Goal: Task Accomplishment & Management: Use online tool/utility

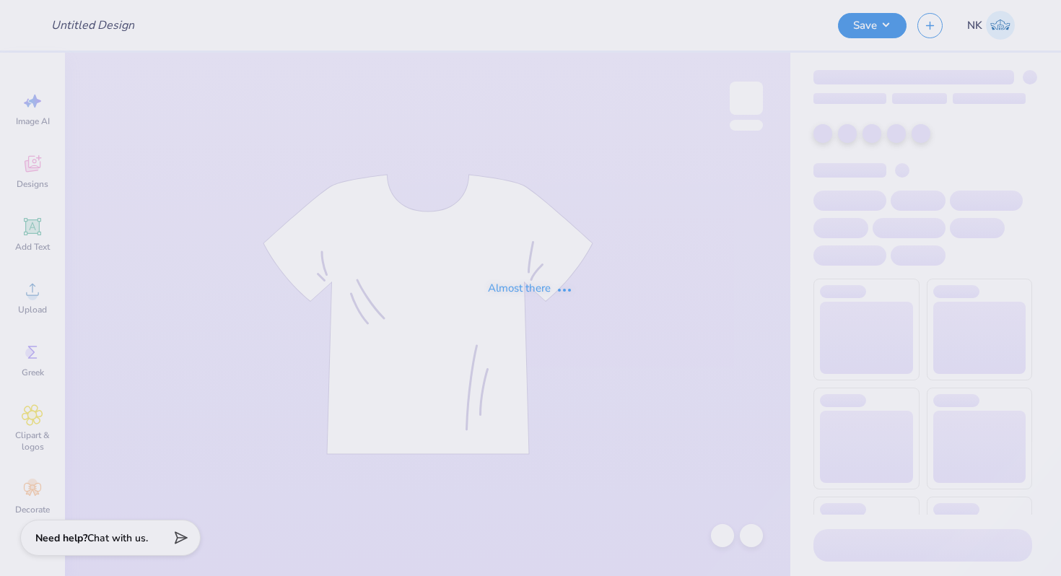
type input "MIT Japan [PERSON_NAME] Club Sweatshirt"
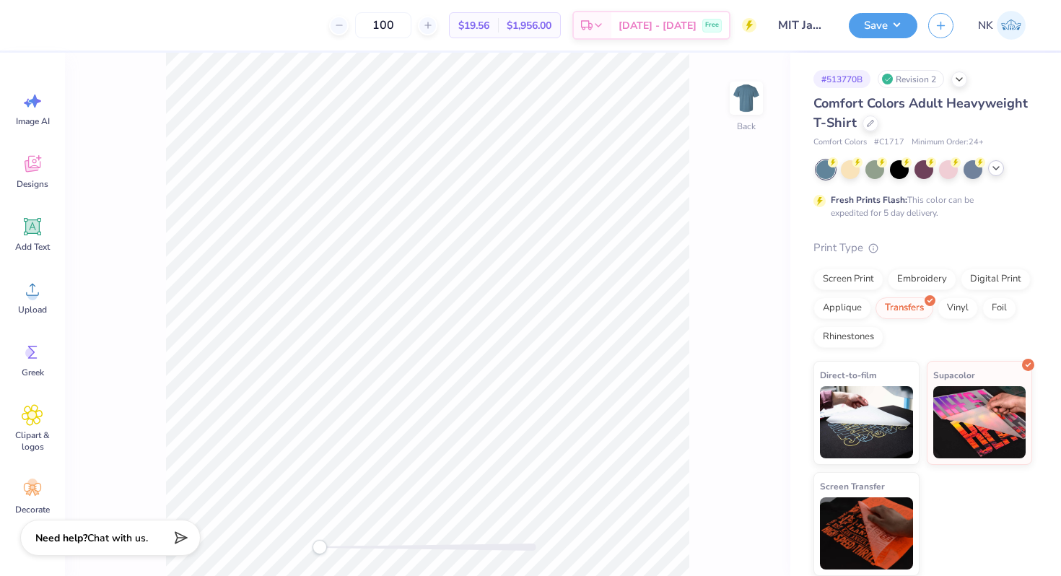
click at [990, 170] on icon at bounding box center [996, 168] width 12 height 12
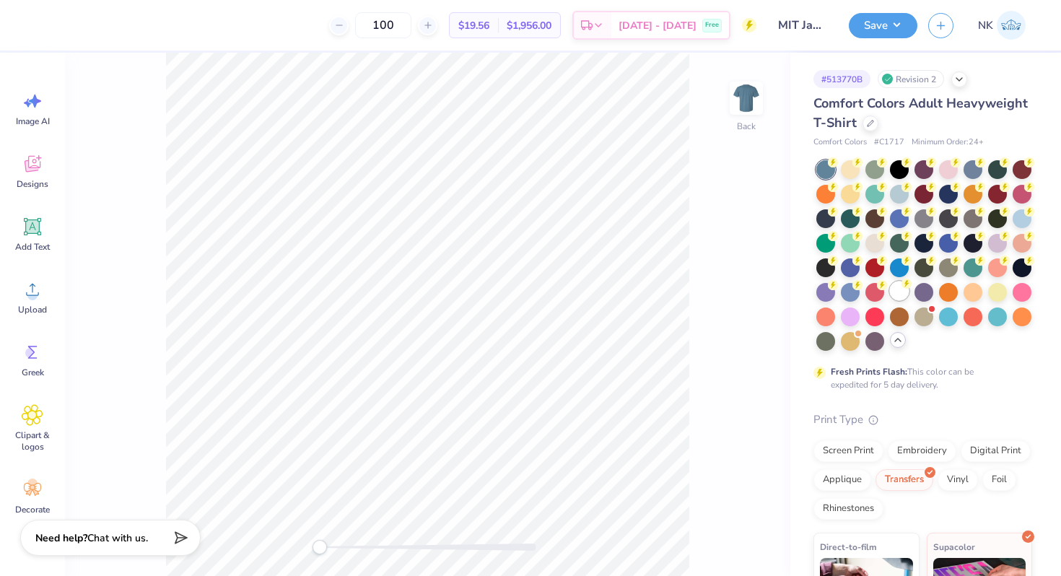
click at [904, 285] on circle at bounding box center [906, 284] width 10 height 10
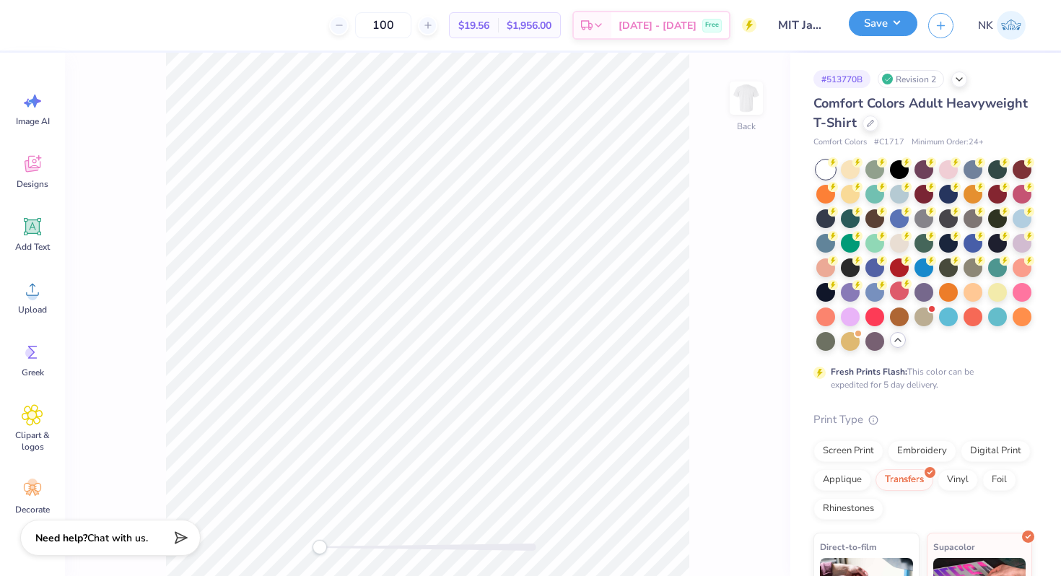
click at [903, 25] on button "Save" at bounding box center [883, 23] width 69 height 25
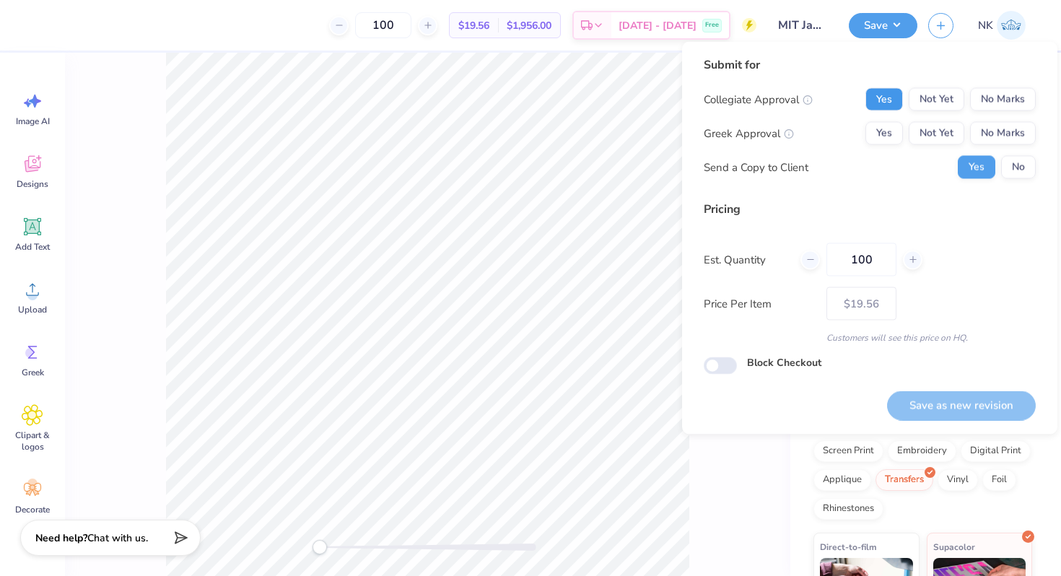
click at [877, 89] on button "Yes" at bounding box center [884, 99] width 38 height 23
click at [987, 126] on button "No Marks" at bounding box center [1003, 133] width 66 height 23
click at [943, 399] on button "Save as new revision" at bounding box center [961, 405] width 149 height 30
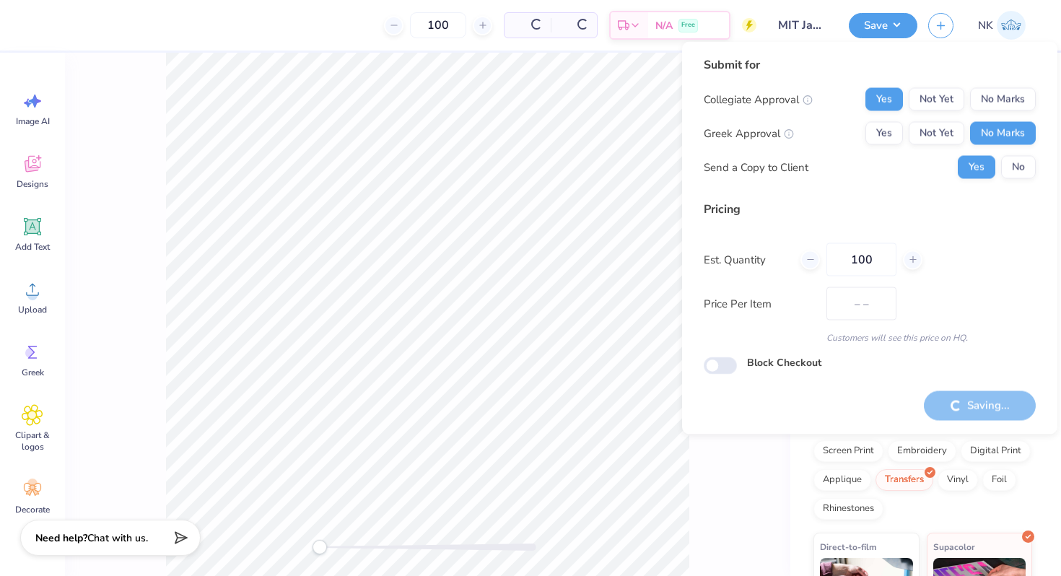
type input "$19.56"
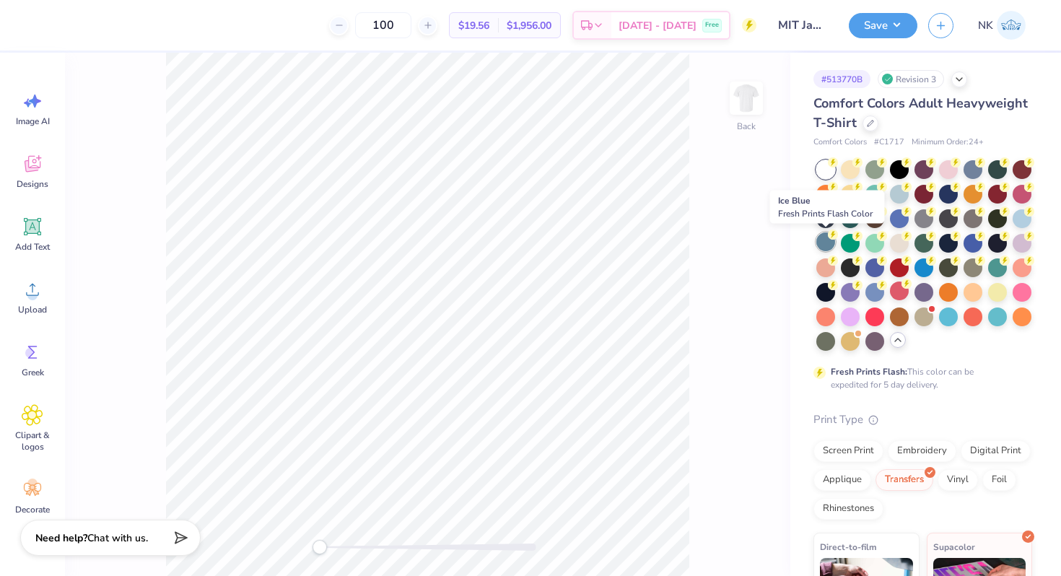
click at [818, 243] on div at bounding box center [825, 241] width 19 height 19
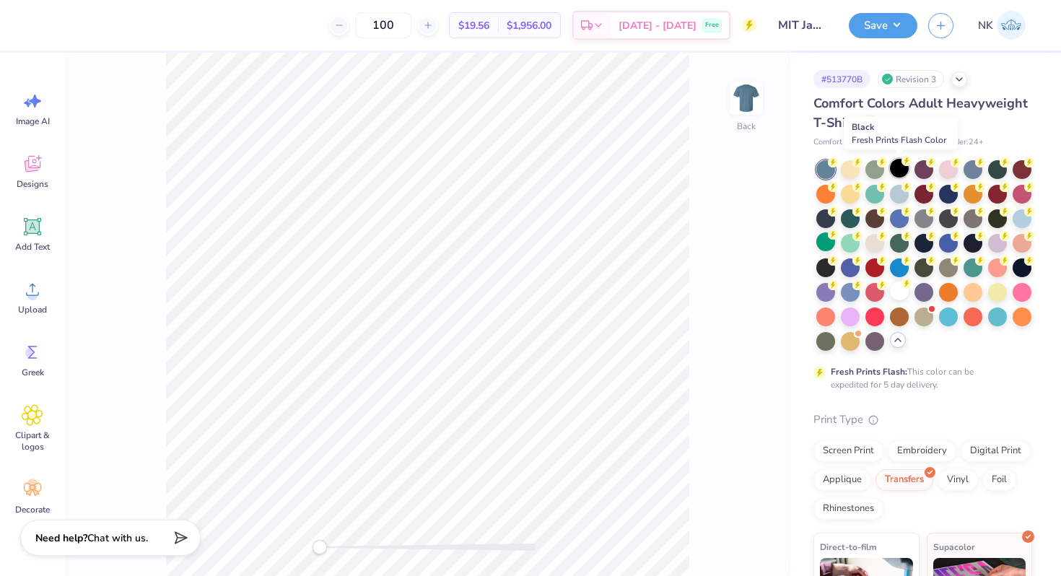
click at [905, 166] on div at bounding box center [899, 168] width 19 height 19
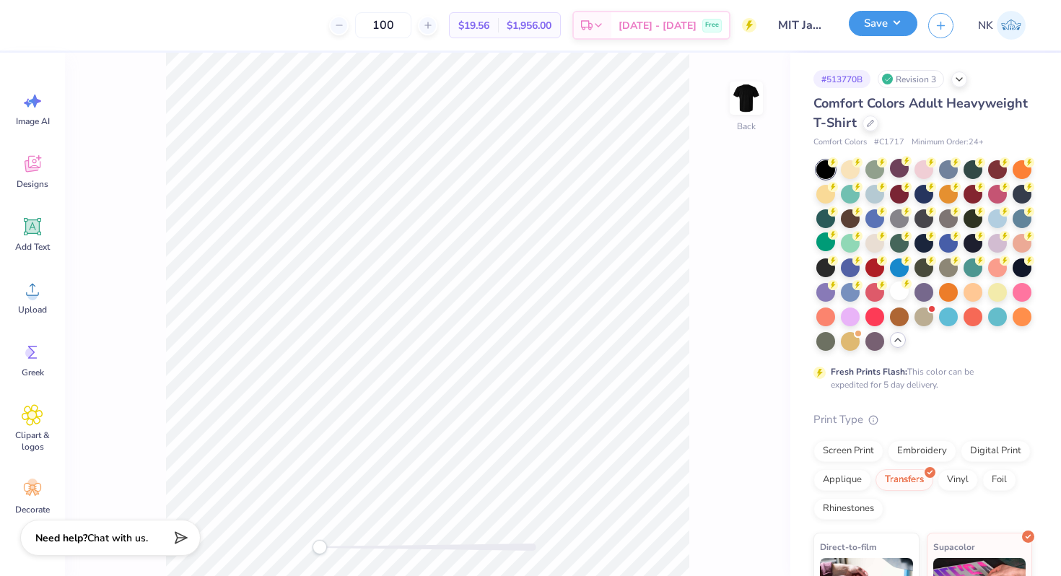
click at [902, 30] on button "Save" at bounding box center [883, 23] width 69 height 25
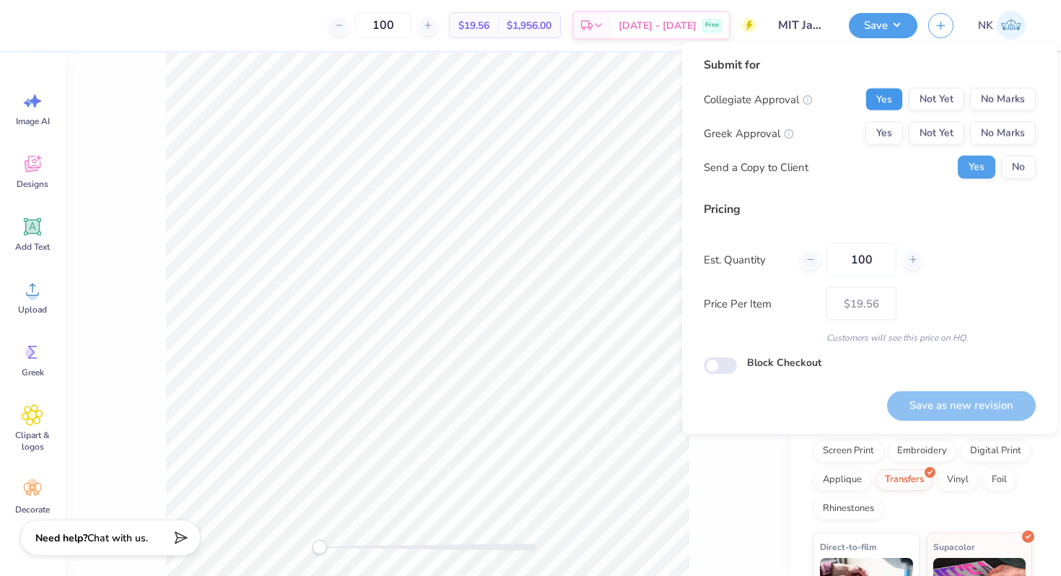
click at [893, 94] on button "Yes" at bounding box center [884, 99] width 38 height 23
click at [1024, 131] on button "No Marks" at bounding box center [1003, 133] width 66 height 23
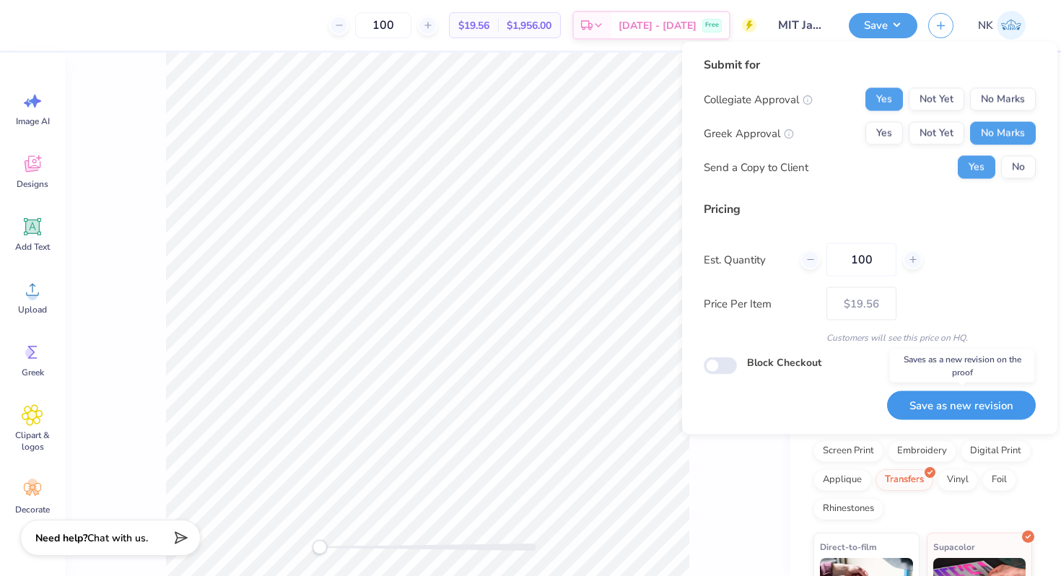
click at [945, 409] on button "Save as new revision" at bounding box center [961, 405] width 149 height 30
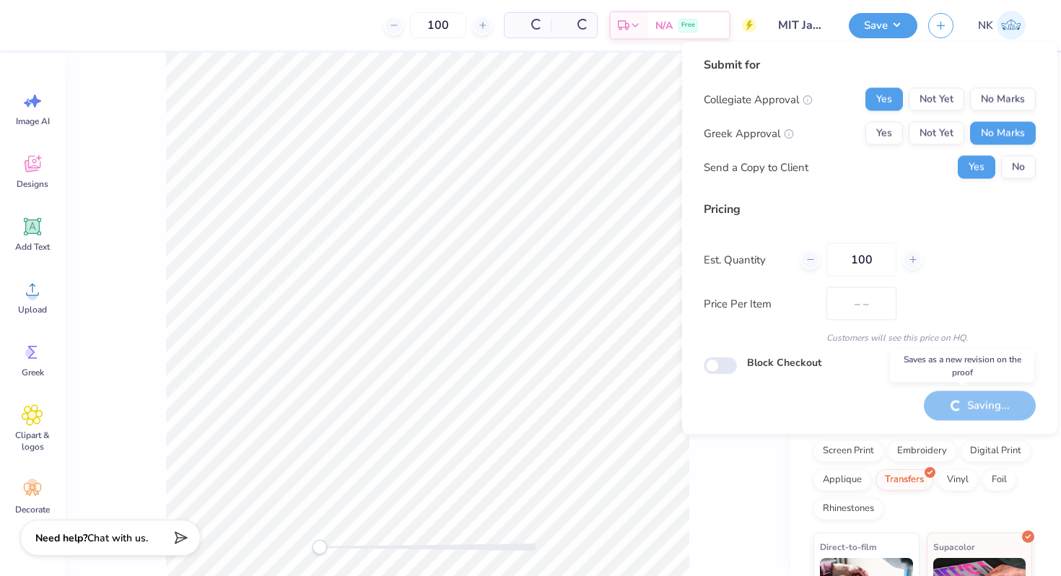
type input "$19.56"
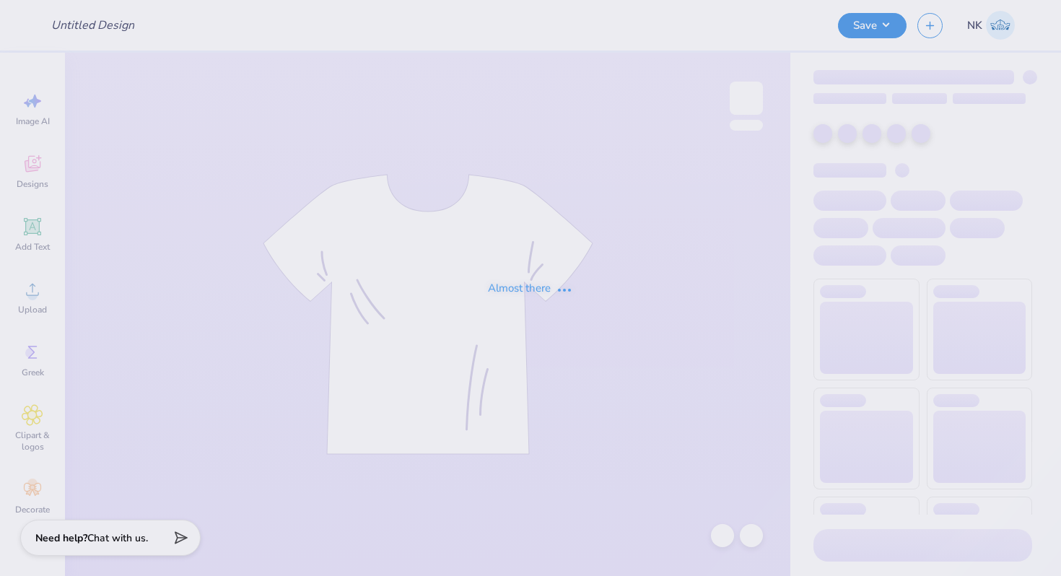
type input "MIT Japan [PERSON_NAME] Club Sweatshirt"
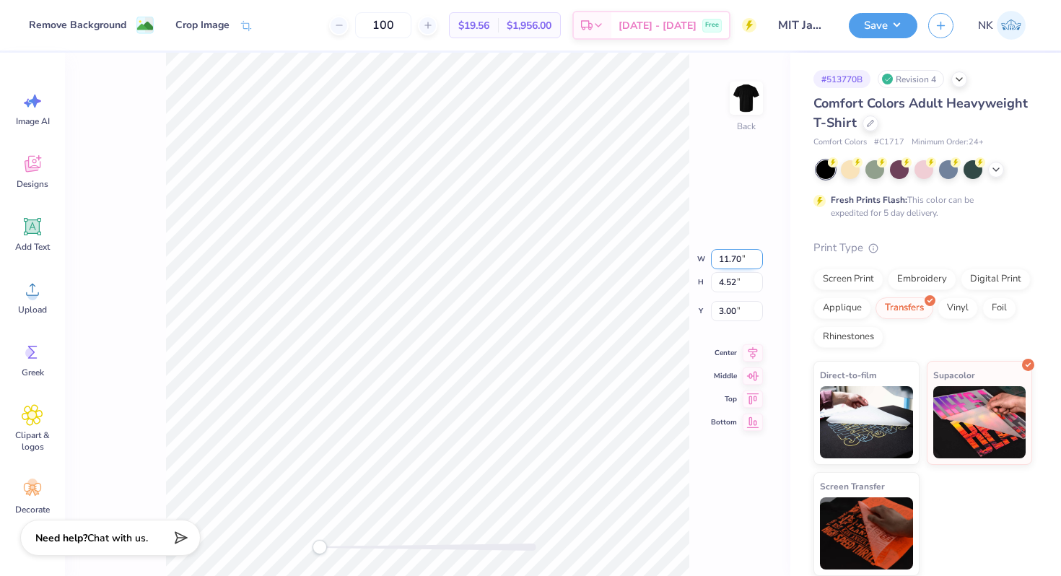
click at [734, 260] on input "11.70" at bounding box center [737, 259] width 52 height 20
type input "5"
click at [725, 248] on input "2.14" at bounding box center [737, 247] width 52 height 20
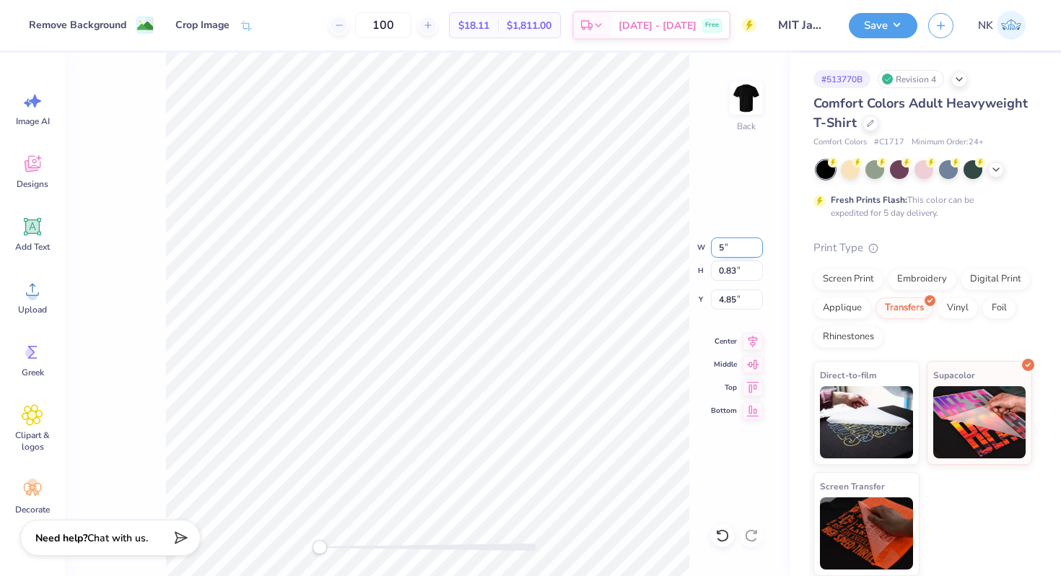
type input "5"
click at [758, 251] on input "11.69" at bounding box center [737, 247] width 52 height 20
click at [758, 251] on input "11.68" at bounding box center [737, 247] width 52 height 20
click at [758, 251] on input "11.67" at bounding box center [737, 247] width 52 height 20
click at [758, 251] on input "11.66" at bounding box center [737, 247] width 52 height 20
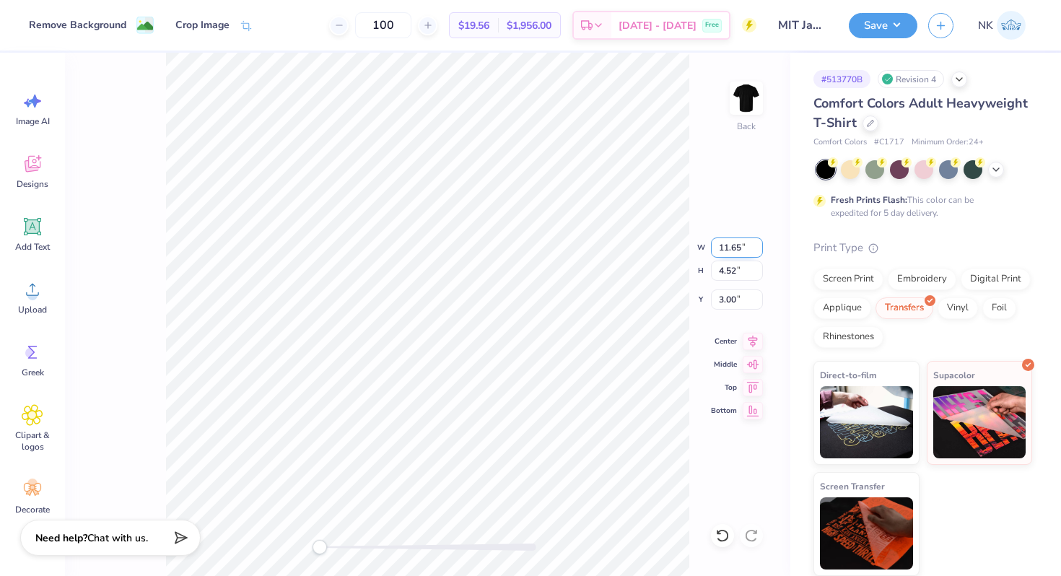
click at [758, 251] on input "11.65" at bounding box center [737, 247] width 52 height 20
type input "11.64"
click at [758, 251] on input "11.64" at bounding box center [737, 247] width 52 height 20
click at [635, 250] on div "Back W 11.64 11.64 " H 4.52 4.52 " Y 3.00 3.00 " Center Middle Top Bottom" at bounding box center [427, 314] width 725 height 523
click at [739, 249] on input "11.70" at bounding box center [737, 247] width 52 height 20
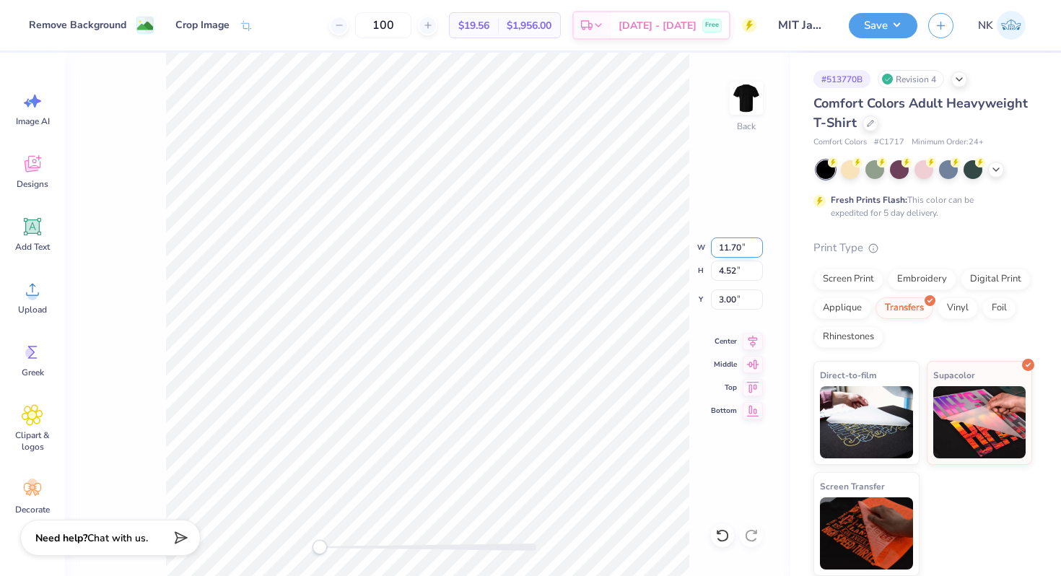
click at [739, 249] on input "11.70" at bounding box center [737, 247] width 52 height 20
type input "8"
click at [742, 248] on input "5.47" at bounding box center [737, 247] width 52 height 20
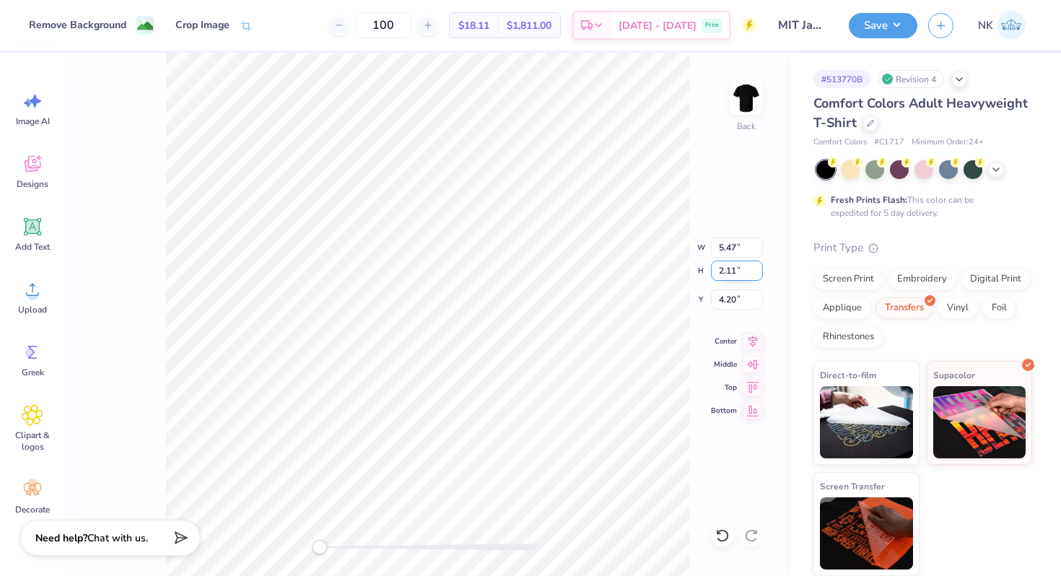
click at [741, 270] on input "2.11" at bounding box center [737, 271] width 52 height 20
type input "3"
click at [740, 271] on input "4.26" at bounding box center [737, 271] width 52 height 20
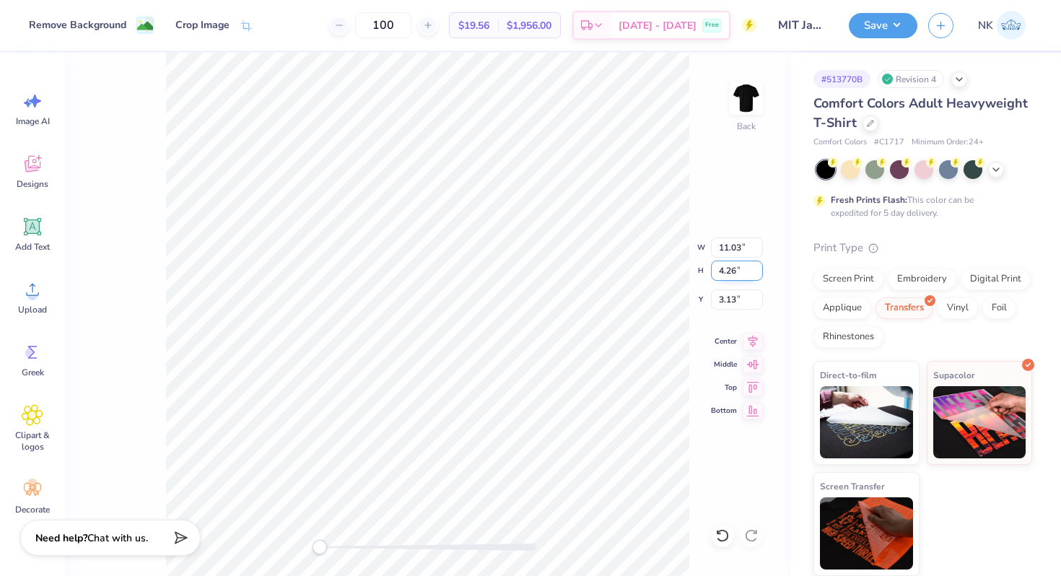
click at [740, 271] on input "4.26" at bounding box center [737, 271] width 52 height 20
type input "3"
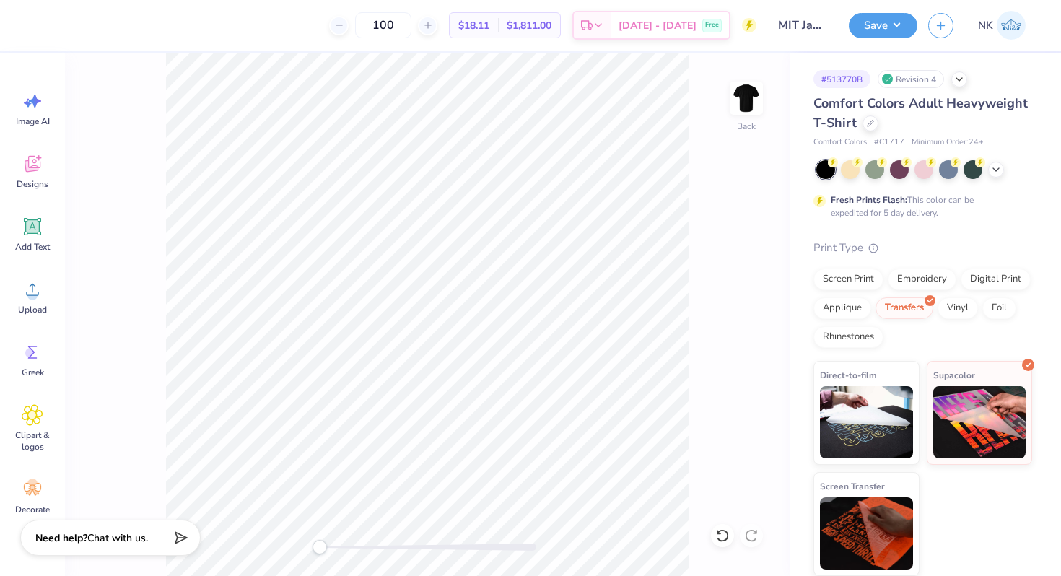
click at [345, 16] on div "100 $18.11 Per Item $1,811.00 Total Est. Delivery Sep 20 - 23 Free Design Title…" at bounding box center [530, 288] width 1061 height 576
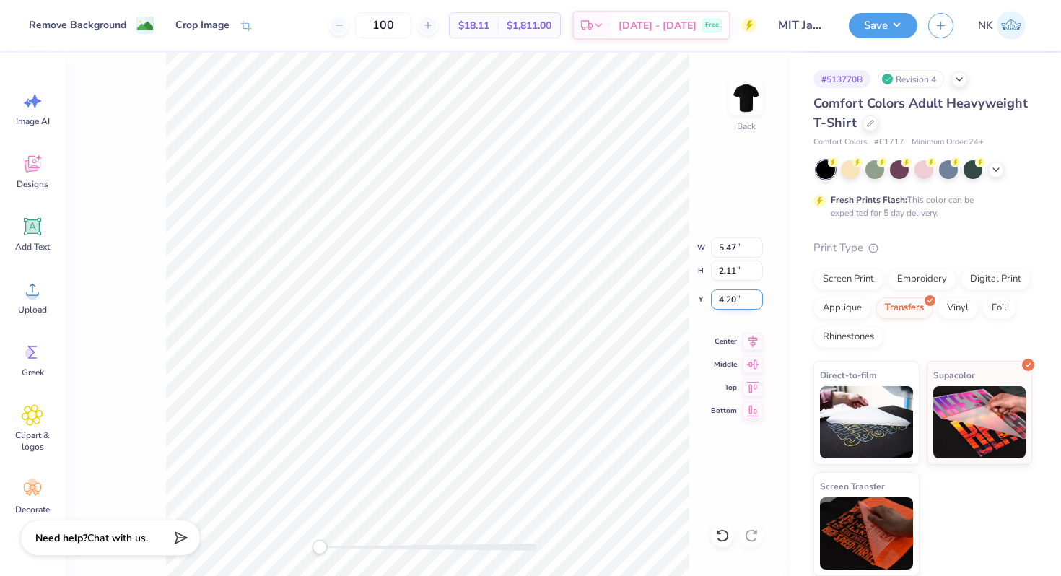
click at [747, 301] on input "4.20" at bounding box center [737, 299] width 52 height 20
type input "3"
click at [723, 247] on input "5.47" at bounding box center [737, 247] width 52 height 20
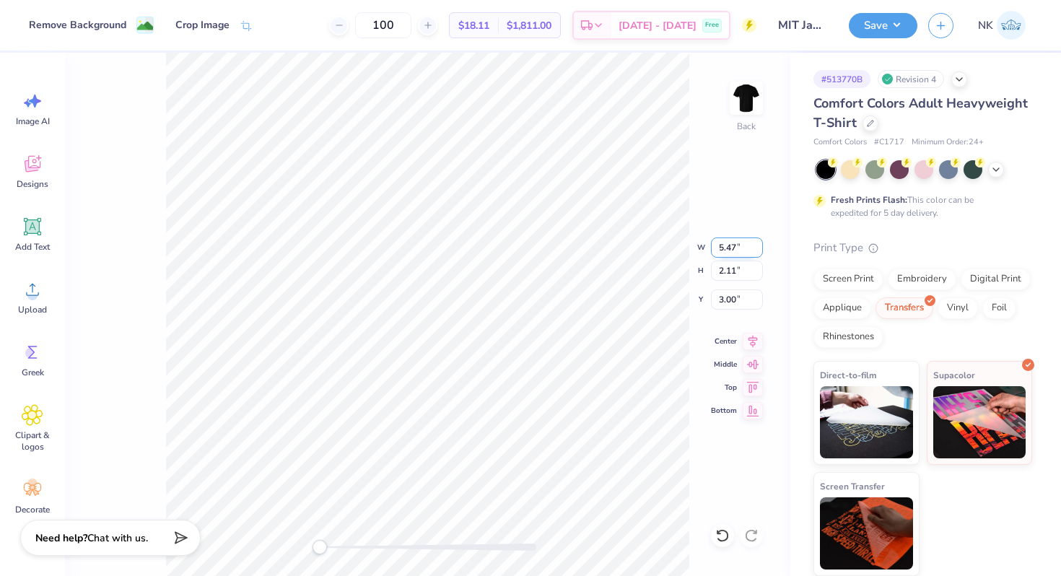
click at [723, 247] on input "5.47" at bounding box center [737, 247] width 52 height 20
type input "6"
click at [725, 245] on input "6.58" at bounding box center [737, 247] width 52 height 20
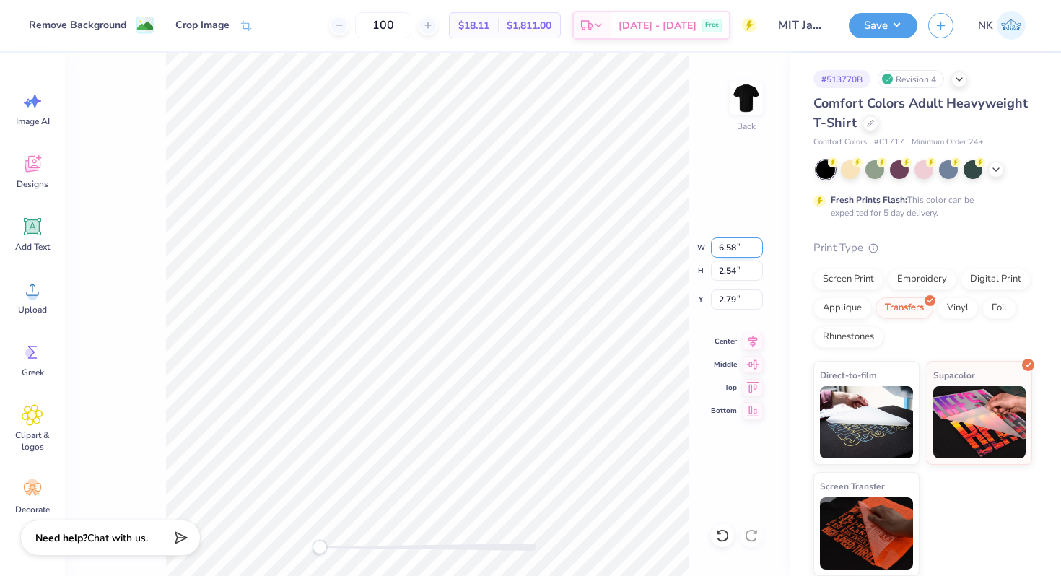
click at [725, 245] on input "6.58" at bounding box center [737, 247] width 52 height 20
click at [756, 249] on input "6.57" at bounding box center [737, 247] width 52 height 20
click at [756, 249] on input "6.56" at bounding box center [737, 247] width 52 height 20
click at [756, 249] on input "6.55" at bounding box center [737, 247] width 52 height 20
click at [756, 249] on input "6.54" at bounding box center [737, 247] width 52 height 20
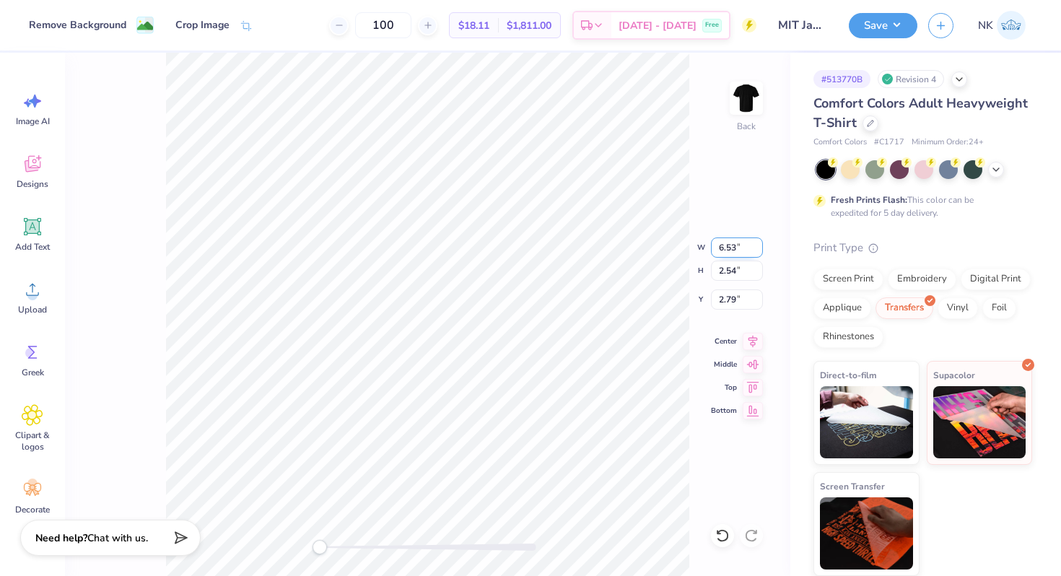
click at [756, 249] on input "6.53" at bounding box center [737, 247] width 52 height 20
click at [756, 249] on input "6.52" at bounding box center [737, 247] width 52 height 20
click at [756, 249] on input "6.51" at bounding box center [737, 247] width 52 height 20
click at [756, 249] on input "6.5" at bounding box center [737, 247] width 52 height 20
click at [756, 249] on input "6.49" at bounding box center [737, 247] width 52 height 20
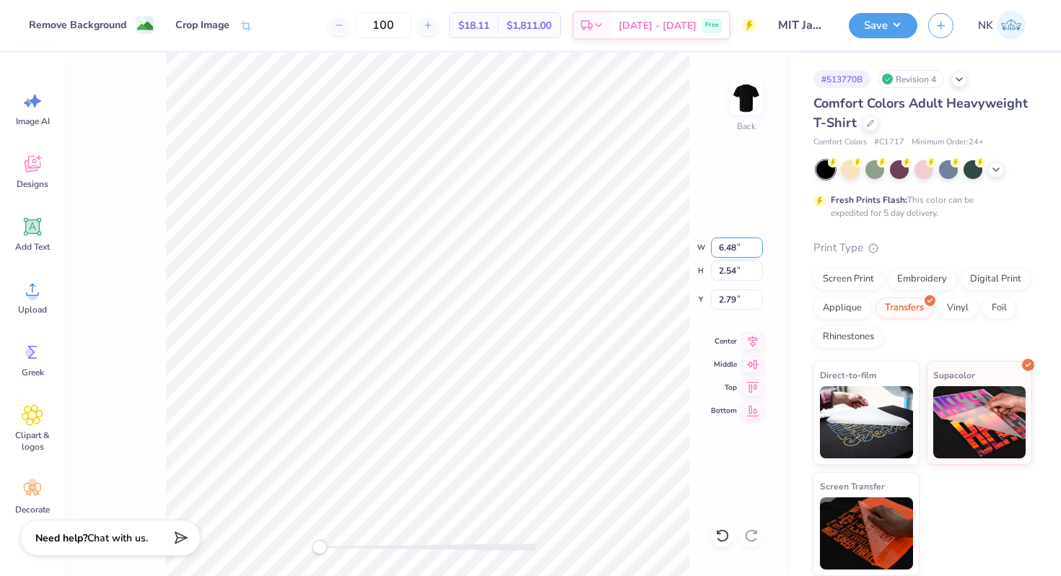
click at [756, 249] on input "6.48" at bounding box center [737, 247] width 52 height 20
click at [756, 249] on input "6.47" at bounding box center [737, 247] width 52 height 20
click at [756, 249] on input "6.46" at bounding box center [737, 247] width 52 height 20
click at [756, 249] on input "6.45" at bounding box center [737, 247] width 52 height 20
click at [756, 249] on input "6.44" at bounding box center [737, 247] width 52 height 20
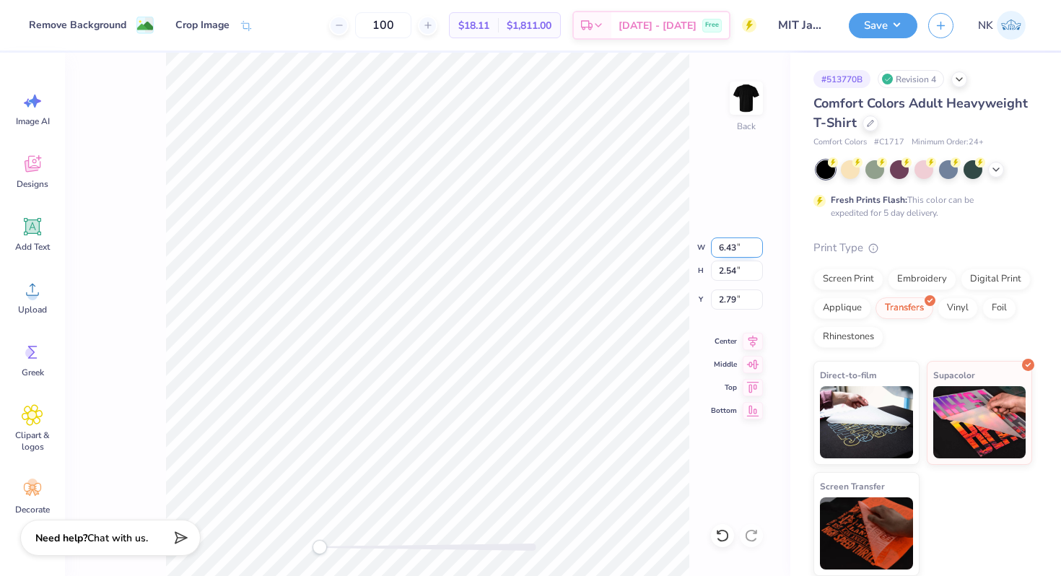
click at [756, 249] on input "6.43" at bounding box center [737, 247] width 52 height 20
click at [756, 249] on input "6.42" at bounding box center [737, 247] width 52 height 20
click at [756, 249] on input "6.41" at bounding box center [737, 247] width 52 height 20
click at [756, 249] on input "6.4" at bounding box center [737, 247] width 52 height 20
type input "6.39"
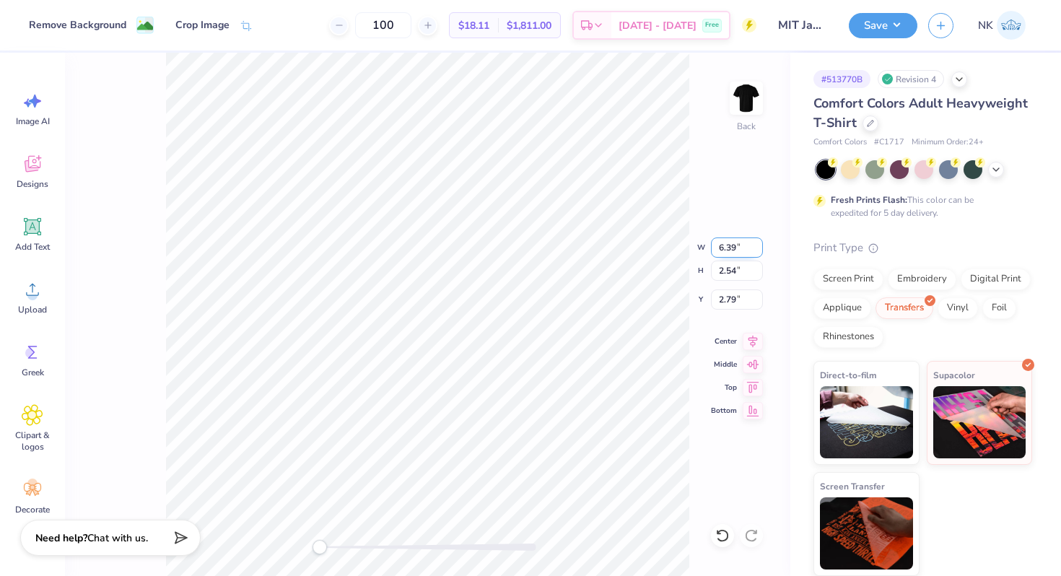
click at [756, 249] on input "6.39" at bounding box center [737, 247] width 52 height 20
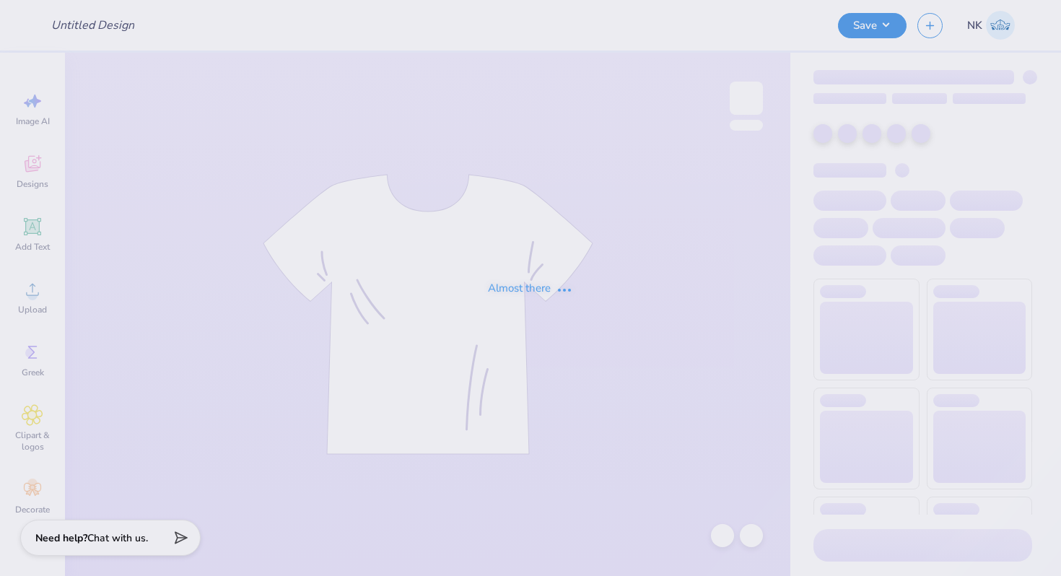
type input "MIT Japan [PERSON_NAME] Club Sweatshirt"
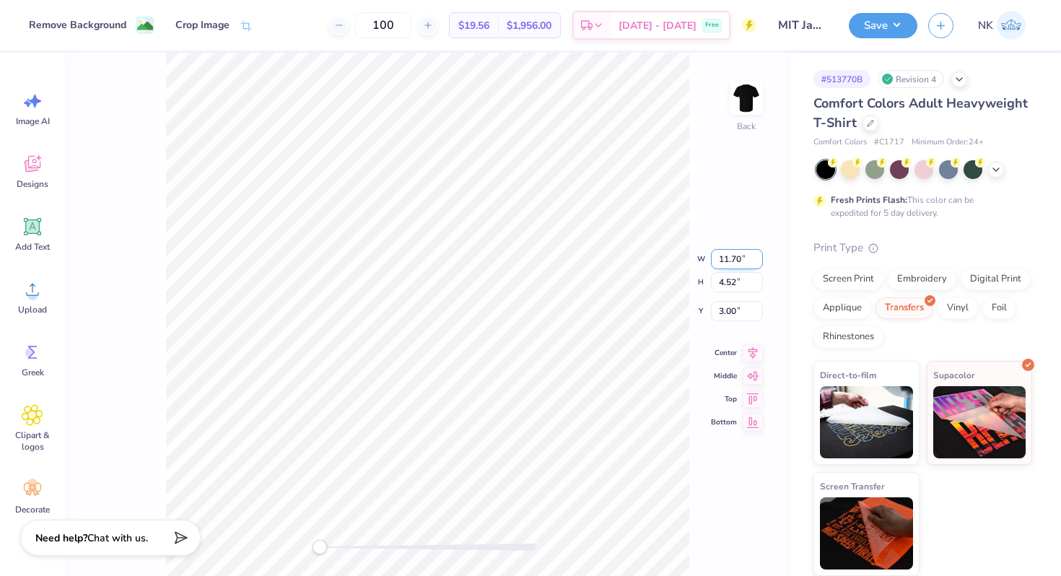
click at [734, 256] on input "11.70" at bounding box center [737, 259] width 52 height 20
type input "5"
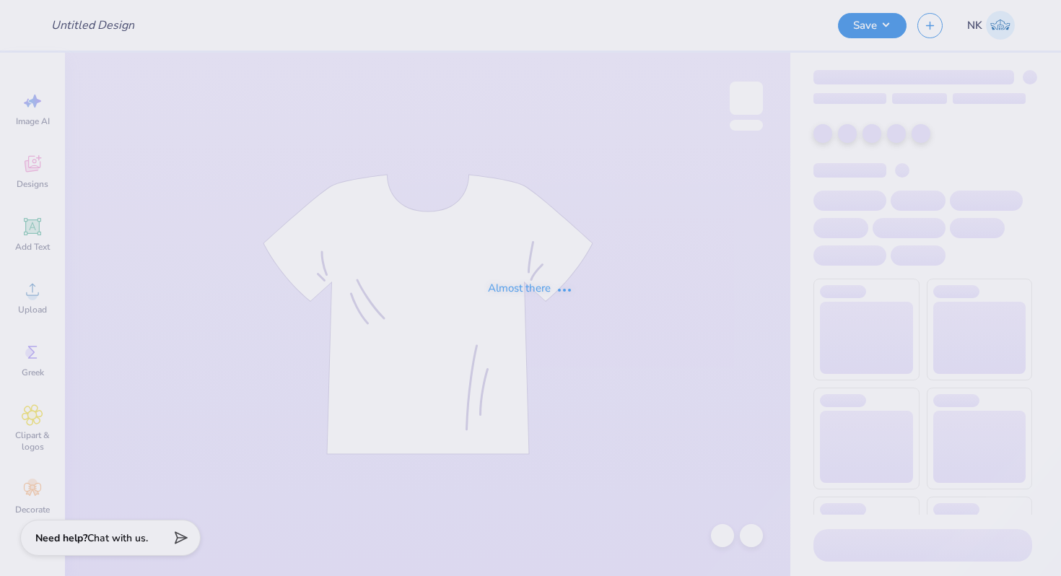
type input "MIT Japan [PERSON_NAME] Club Sweatshirt"
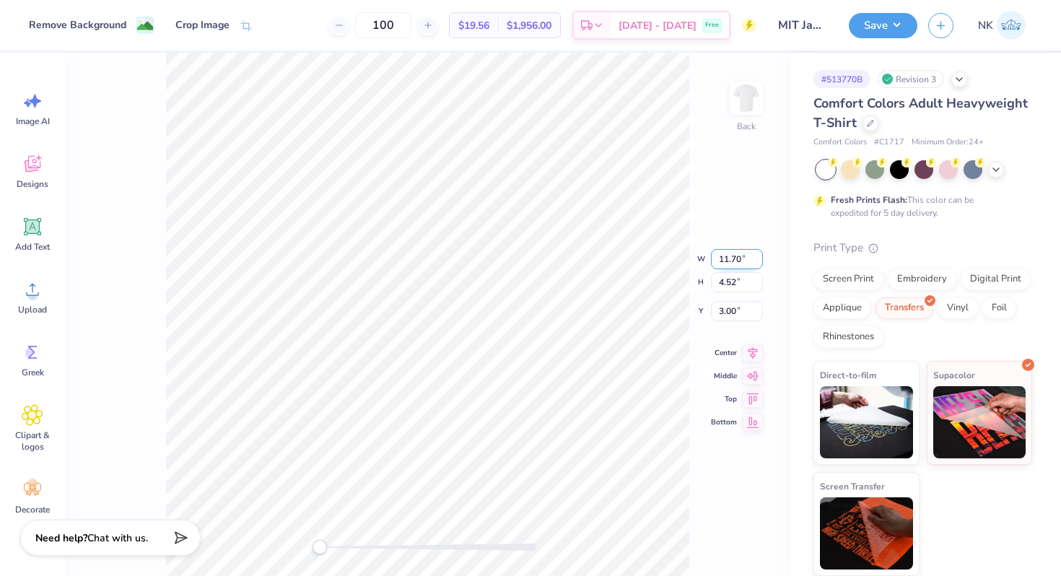
click at [730, 258] on input "11.70" at bounding box center [737, 259] width 52 height 20
type input "5"
